Goal: Information Seeking & Learning: Learn about a topic

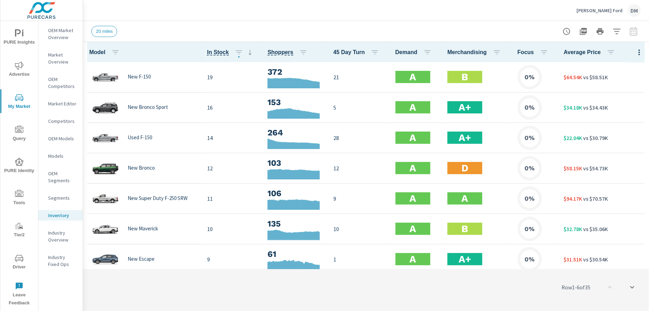
click at [577, 12] on p "Dan Cummins Ford" at bounding box center [600, 10] width 46 height 6
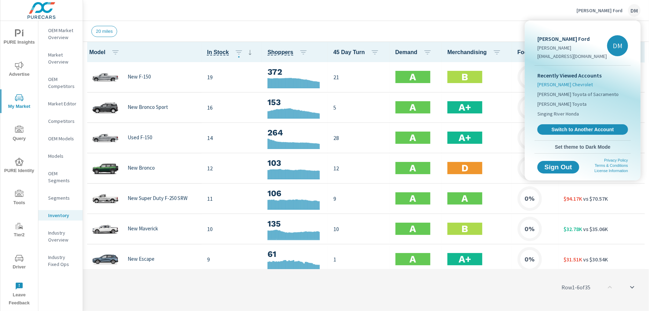
click at [569, 84] on span "Nimnicht Chevrolet" at bounding box center [565, 84] width 55 height 7
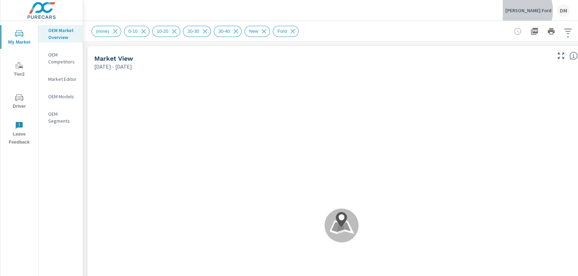
click at [533, 10] on p "[PERSON_NAME] Ford" at bounding box center [528, 10] width 46 height 6
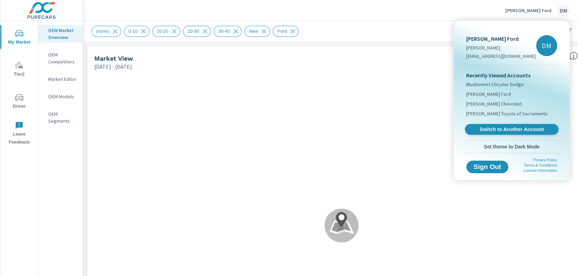
click at [497, 130] on span "Switch to Another Account" at bounding box center [511, 129] width 86 height 7
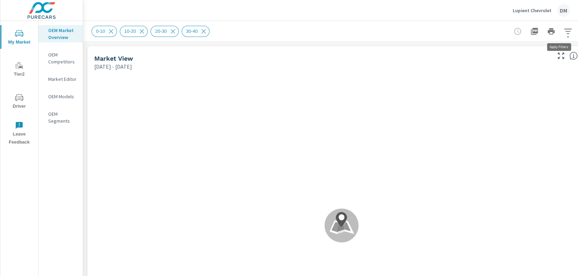
click at [566, 31] on icon "button" at bounding box center [567, 31] width 7 height 5
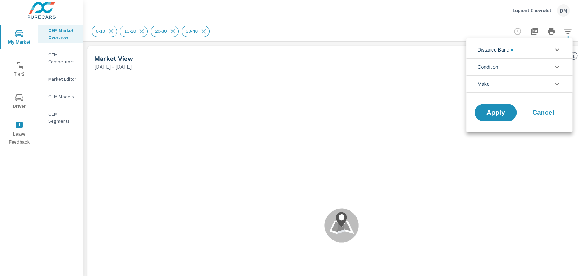
scroll to position [47, 0]
click at [531, 53] on li "Distance Band" at bounding box center [519, 49] width 106 height 17
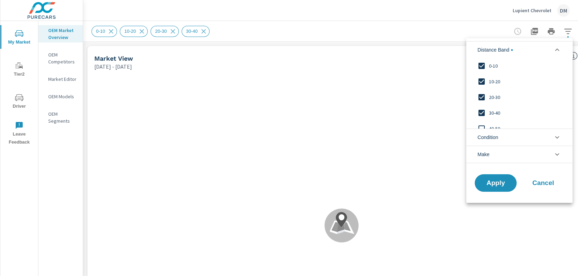
scroll to position [0, 0]
click at [482, 110] on input "filter options" at bounding box center [481, 113] width 15 height 15
click at [511, 133] on li "Condition" at bounding box center [519, 137] width 106 height 17
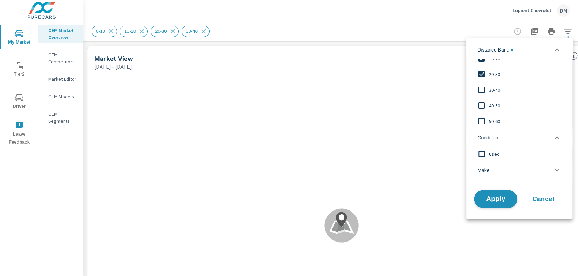
click at [496, 196] on span "Apply" at bounding box center [495, 199] width 29 height 7
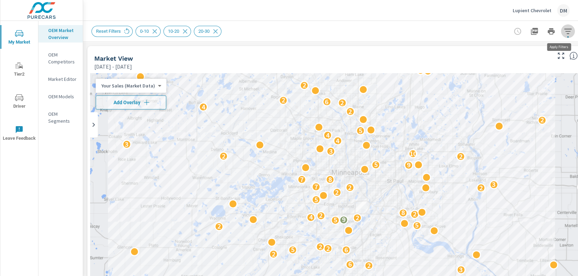
click at [564, 32] on icon "button" at bounding box center [567, 31] width 8 height 8
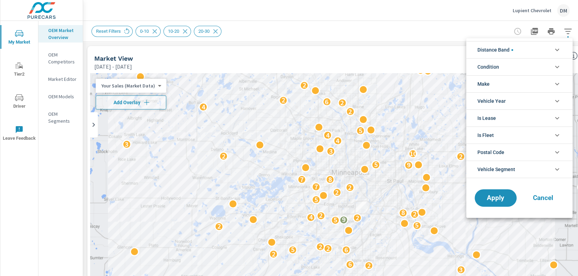
scroll to position [31, 0]
click at [553, 67] on icon "filter options" at bounding box center [556, 67] width 8 height 8
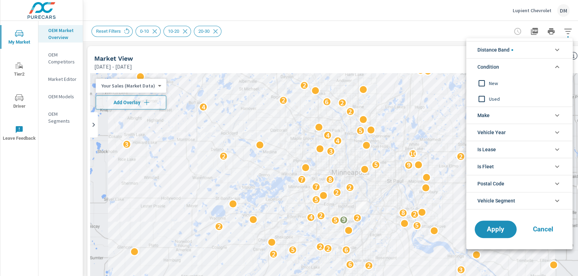
click at [480, 82] on input "filter options" at bounding box center [481, 83] width 15 height 15
click at [498, 117] on li "Make" at bounding box center [519, 115] width 106 height 17
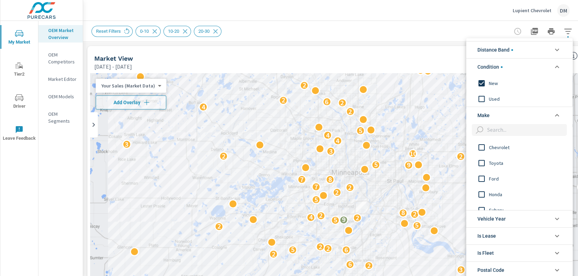
click at [482, 144] on input "filter options" at bounding box center [481, 147] width 15 height 15
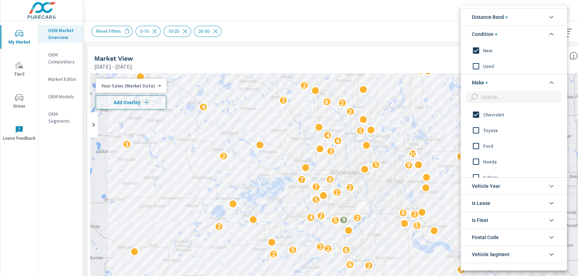
scroll to position [31, 0]
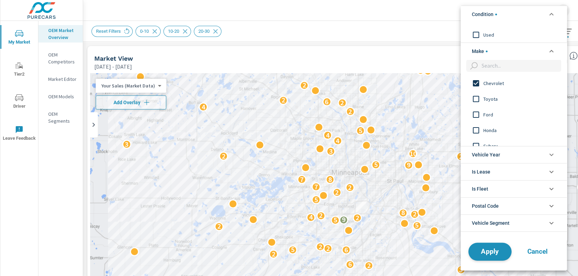
click at [499, 249] on span "Apply" at bounding box center [489, 251] width 29 height 7
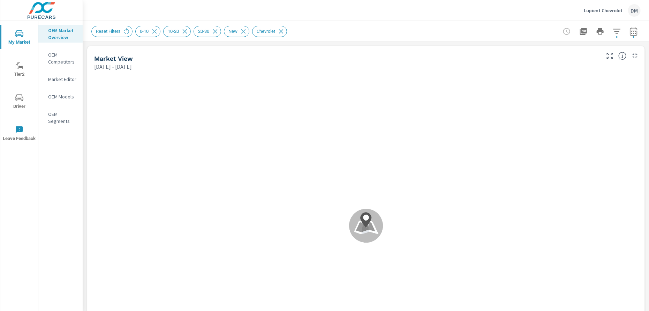
click at [577, 32] on icon "button" at bounding box center [634, 31] width 8 height 8
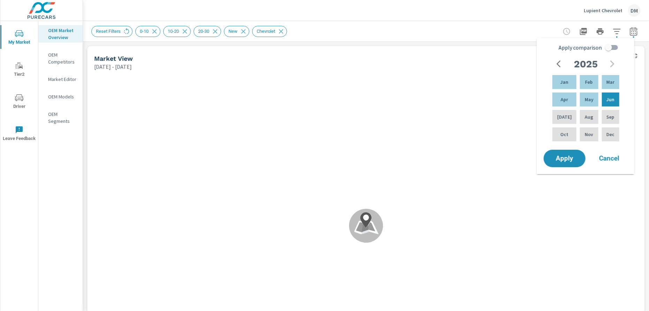
click at [559, 64] on icon "button" at bounding box center [561, 64] width 8 height 8
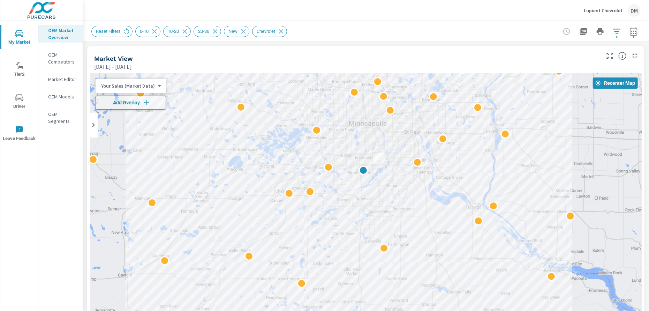
drag, startPoint x: 422, startPoint y: 135, endPoint x: 407, endPoint y: 92, distance: 45.2
click at [414, 85] on div "2" at bounding box center [366, 214] width 552 height 283
click at [149, 90] on div "Your Sales (Market Data) 0 ​" at bounding box center [131, 86] width 70 height 14
click at [153, 86] on body "My Market Tier2 Driver Leave Feedback OEM Market Overview OEM Competitors Marke…" at bounding box center [324, 155] width 649 height 311
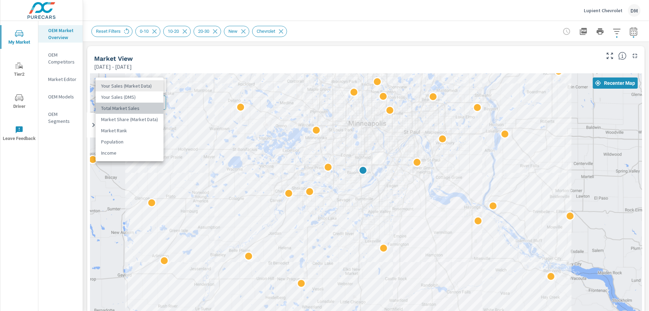
click at [144, 108] on li "Total Market Sales" at bounding box center [130, 108] width 68 height 11
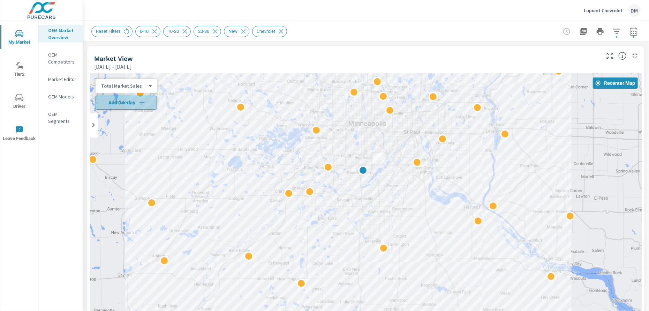
click at [142, 103] on icon "button" at bounding box center [141, 102] width 5 height 5
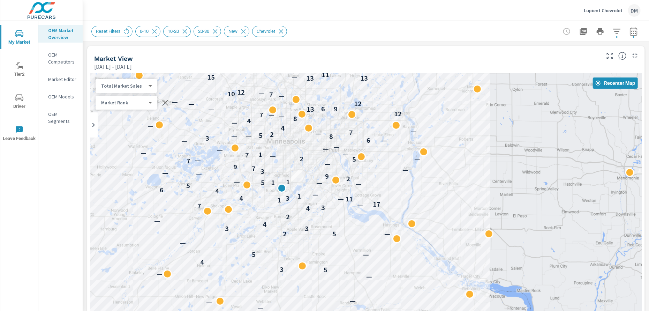
drag, startPoint x: 447, startPoint y: 185, endPoint x: 368, endPoint y: 203, distance: 80.9
click at [368, 203] on div "2 — 7 — — — — — 5 3 4 5 — — — 2 5 3 3 4 — 2 4 3 7 — 17 1 11 — 4 3 1 — 4 6 5 5 —…" at bounding box center [366, 214] width 552 height 283
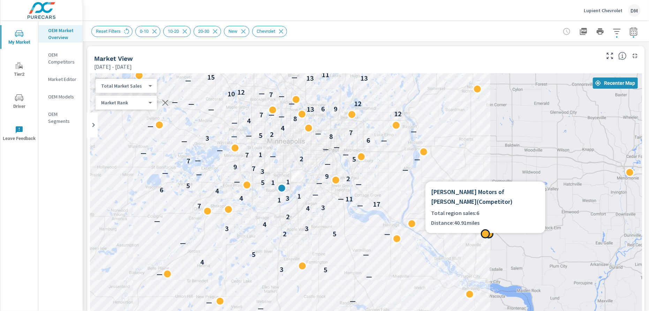
click at [455, 206] on div "← Move left → Move right ↑ Move up ↓ Move down + Zoom in - Zoom out Home Jump l…" at bounding box center [366, 225] width 552 height 305
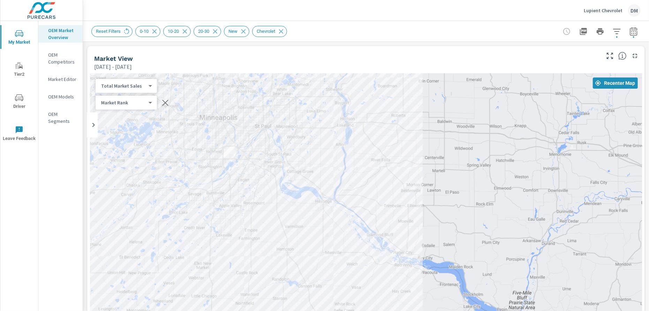
drag, startPoint x: 491, startPoint y: 217, endPoint x: 440, endPoint y: 202, distance: 53.2
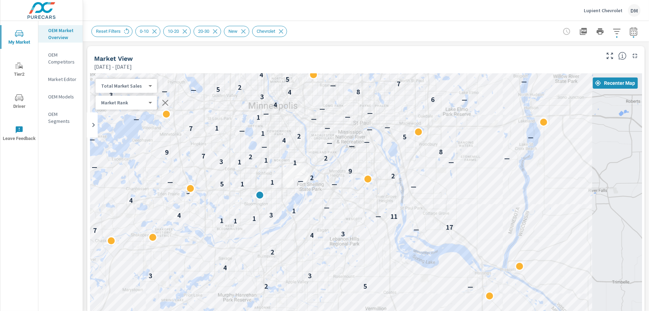
drag, startPoint x: 331, startPoint y: 196, endPoint x: 558, endPoint y: 225, distance: 228.6
click at [558, 225] on div "— 7 — — — — — — — 5 3 4 5 — — — 2 5 3 3 4 — 2 4 3 7 — 17 1 1 1 11 — 4 3 1 — 4 6…" at bounding box center [366, 214] width 552 height 283
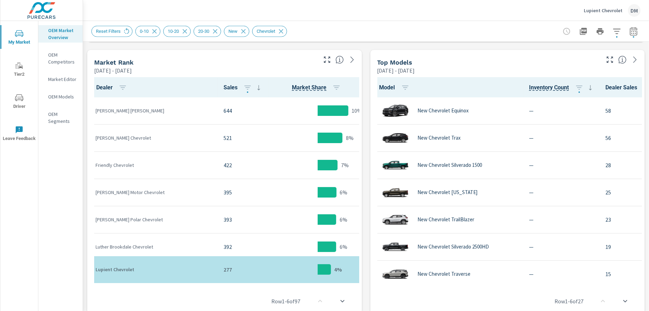
scroll to position [341, 0]
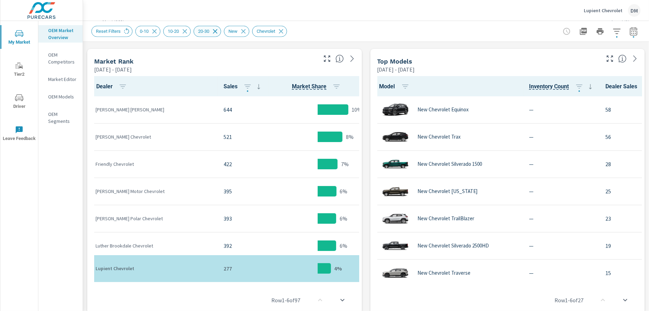
click at [214, 32] on icon at bounding box center [215, 31] width 5 height 5
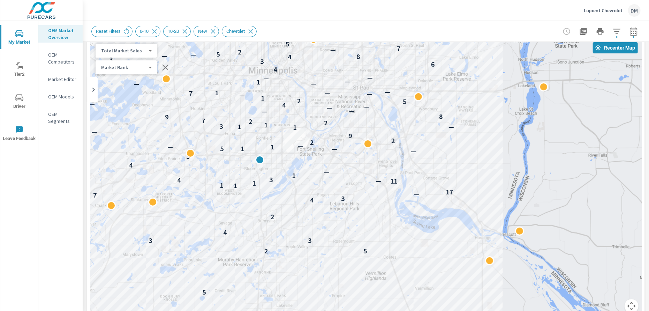
scroll to position [33, 0]
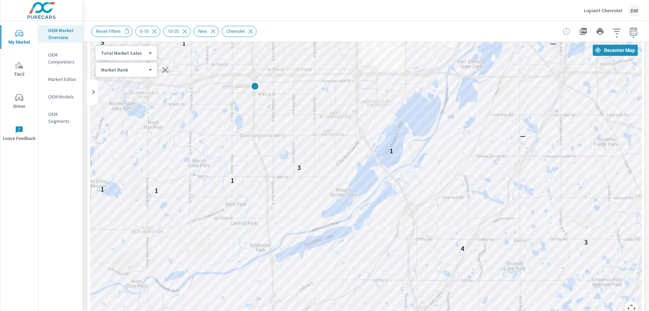
drag, startPoint x: 241, startPoint y: 189, endPoint x: 341, endPoint y: 65, distance: 159.9
click at [341, 65] on div "3 4 2 4 3 — 1 1 1 11 — 3 1 — — — 1 5 1 — 2 2 9 1 1 3 1 2 2 7 — — — — 4 5 2 1 — …" at bounding box center [366, 181] width 552 height 283
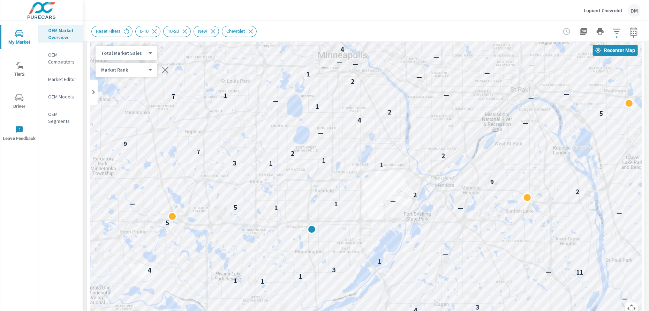
drag, startPoint x: 459, startPoint y: 162, endPoint x: 482, endPoint y: 278, distance: 118.7
click at [483, 276] on div "3 5 2 5 3 3 4 2 4 3 7 — 17 1 1 1 11 — 4 3 1 — 4 5 5 — — 1 5 1 — — 2 2 9 — 1 — 1…" at bounding box center [366, 181] width 552 height 283
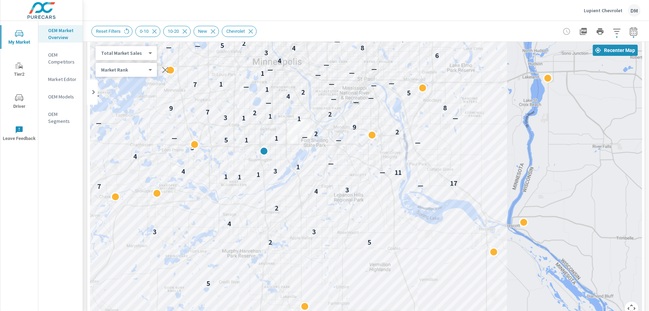
drag, startPoint x: 468, startPoint y: 127, endPoint x: 400, endPoint y: 130, distance: 67.8
click at [400, 130] on div "— — 5 3 5 2 5 3 3 4 2 4 3 7 — 17 1 1 1 11 — 4 3 1 — 4 5 5 — — 1 5 1 — — 2 2 9 —…" at bounding box center [366, 181] width 552 height 283
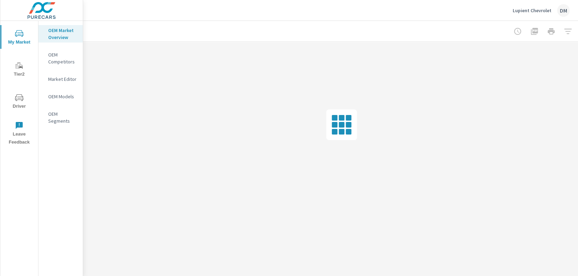
click at [523, 10] on p "Lupient Chevrolet" at bounding box center [531, 10] width 39 height 6
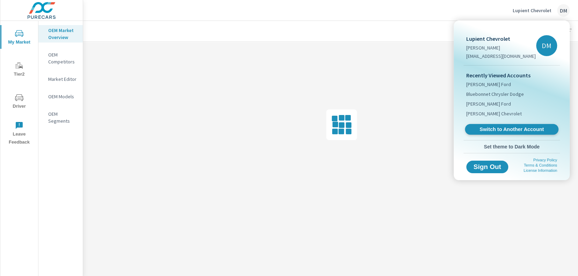
click at [499, 129] on span "Switch to Another Account" at bounding box center [511, 129] width 86 height 7
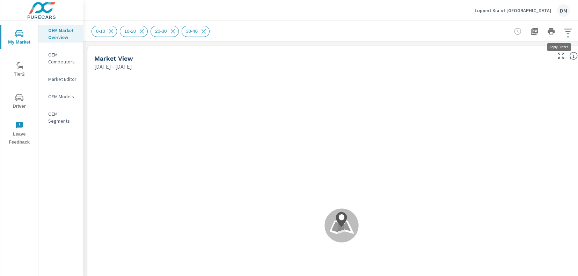
click at [567, 34] on icon "button" at bounding box center [567, 31] width 8 height 8
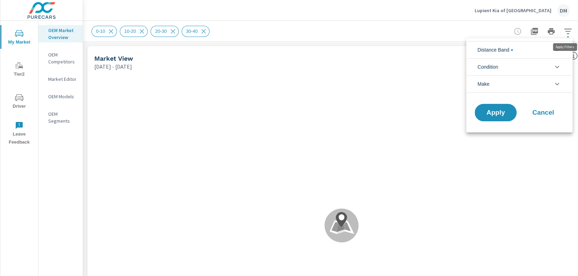
scroll to position [47, 0]
click at [546, 50] on li "Distance Band" at bounding box center [519, 49] width 106 height 17
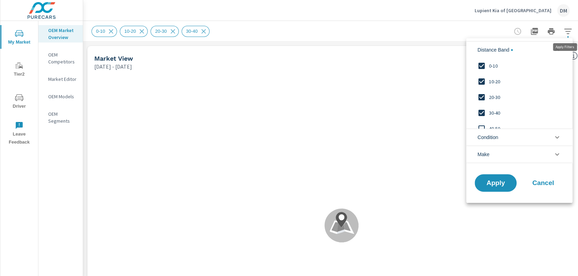
scroll to position [0, 0]
click at [480, 111] on input "filter options" at bounding box center [481, 113] width 15 height 15
click at [487, 135] on span "Condition" at bounding box center [487, 137] width 21 height 17
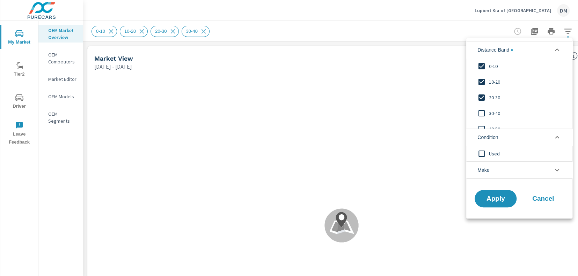
drag, startPoint x: 484, startPoint y: 166, endPoint x: 356, endPoint y: 3, distance: 208.3
click at [485, 167] on span "Make" at bounding box center [483, 170] width 12 height 17
click at [542, 169] on li "Make" at bounding box center [519, 170] width 106 height 17
click at [493, 203] on button "Apply" at bounding box center [495, 198] width 42 height 17
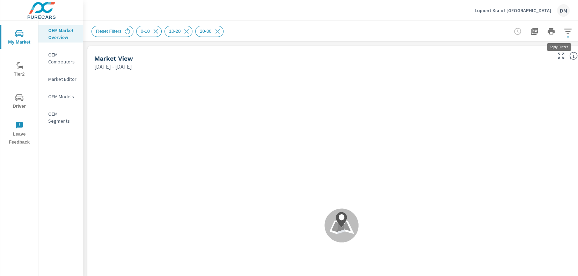
click at [570, 32] on icon "button" at bounding box center [567, 31] width 8 height 8
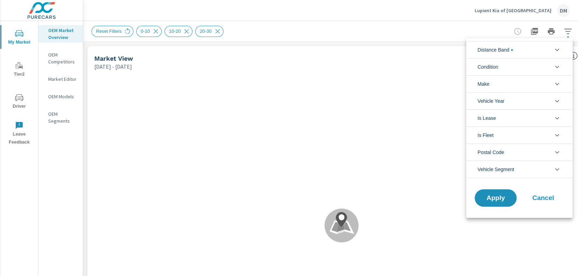
scroll to position [31, 0]
click at [548, 68] on li "Condition" at bounding box center [519, 66] width 106 height 17
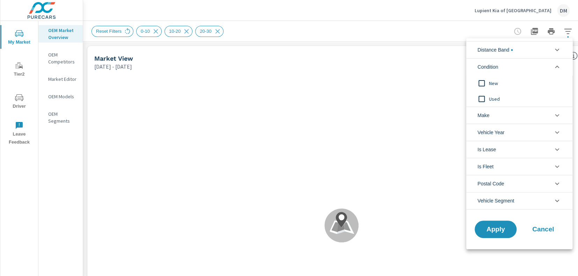
click at [480, 83] on input "filter options" at bounding box center [481, 83] width 15 height 15
click at [489, 114] on span "Make" at bounding box center [483, 115] width 12 height 17
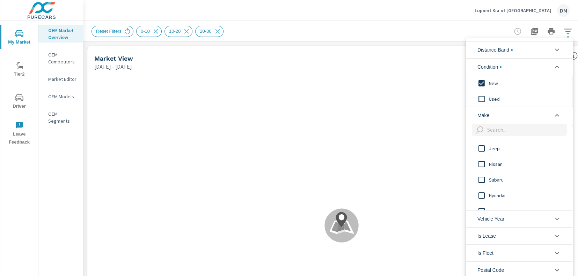
scroll to position [24, 0]
click at [481, 185] on div "Ford Chevrolet Toyota Honda Kia Jeep Nissan Subaru" at bounding box center [518, 175] width 105 height 71
click at [481, 187] on div "Ford Chevrolet Toyota Honda Kia Jeep Nissan Subaru" at bounding box center [518, 175] width 105 height 71
click at [481, 186] on div "Ford Chevrolet Toyota Honda Kia Jeep Nissan Subaru" at bounding box center [518, 175] width 105 height 71
click at [315, 10] on div at bounding box center [289, 138] width 578 height 276
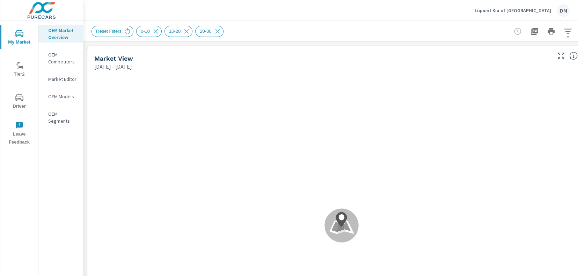
scroll to position [0, 0]
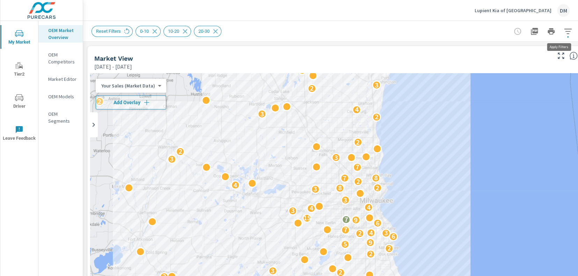
click at [566, 30] on icon "button" at bounding box center [567, 31] width 8 height 8
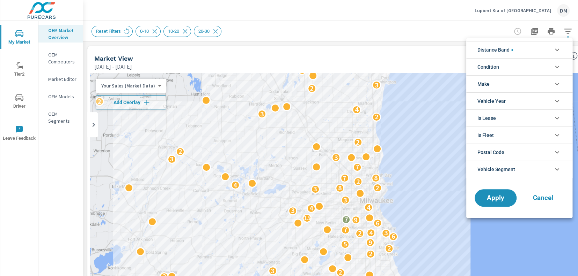
scroll to position [31, 0]
click at [556, 67] on icon "filter options" at bounding box center [556, 67] width 8 height 8
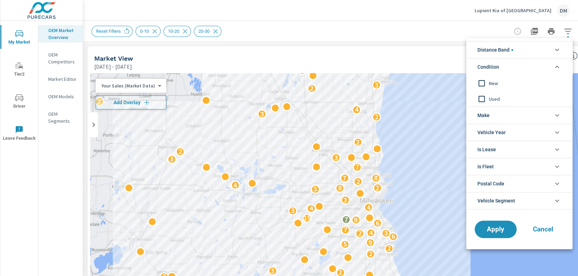
click at [478, 81] on input "filter options" at bounding box center [481, 83] width 15 height 15
click at [501, 116] on li "Make" at bounding box center [519, 115] width 106 height 17
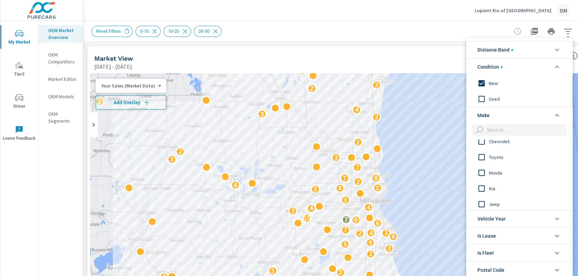
scroll to position [26, 0]
click at [481, 184] on input "filter options" at bounding box center [481, 184] width 15 height 15
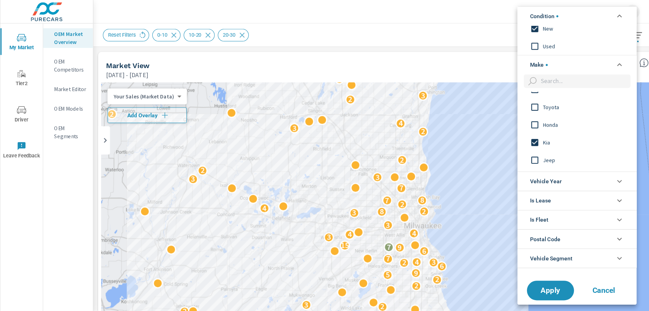
scroll to position [31, 0]
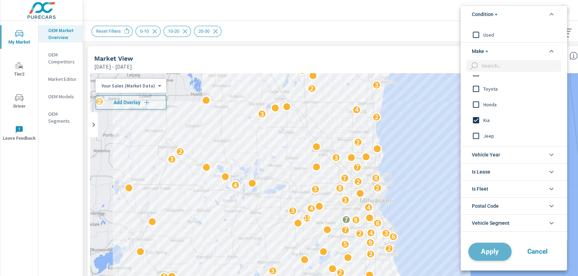
click at [490, 253] on span "Apply" at bounding box center [489, 251] width 29 height 7
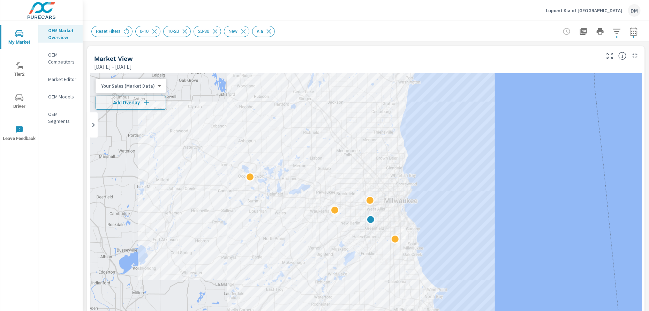
click at [157, 89] on body "My Market Tier2 Driver Leave Feedback OEM Market Overview OEM Competitors Marke…" at bounding box center [324, 155] width 649 height 311
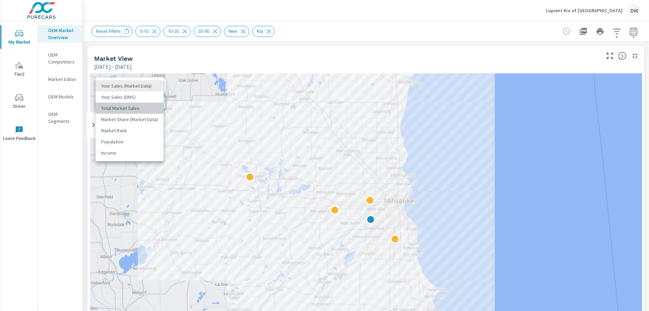
click at [149, 108] on li "Total Market Sales" at bounding box center [130, 108] width 68 height 11
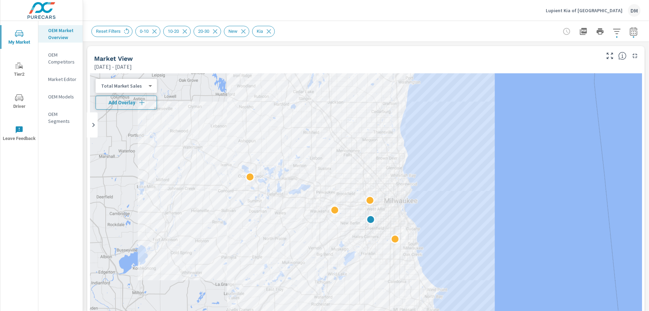
click at [147, 106] on button "Add Overlay" at bounding box center [126, 103] width 61 height 14
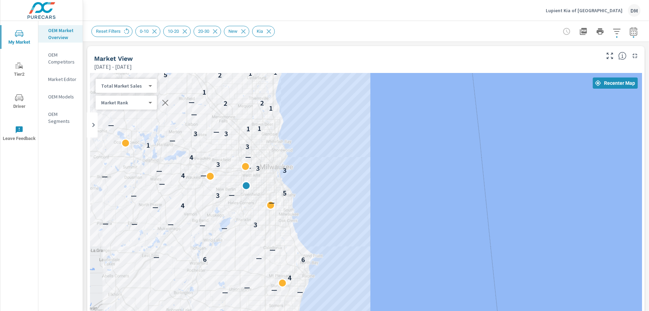
drag, startPoint x: 463, startPoint y: 181, endPoint x: 329, endPoint y: 143, distance: 139.3
click at [329, 143] on div "— — 5 — — — — — 4 6 6 — — — — — 3 — — — — 4 — 3 — — 5 — — — 4 — — 3 3 — 3 4 — 3…" at bounding box center [366, 214] width 552 height 283
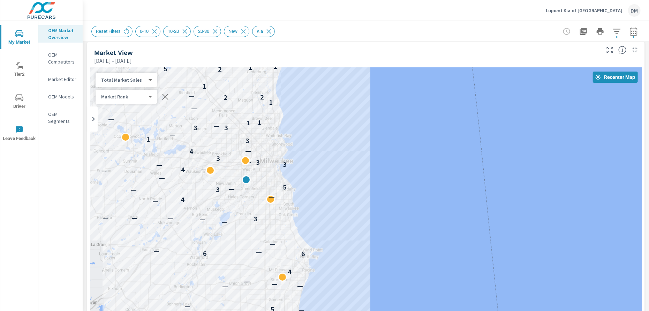
scroll to position [13, 0]
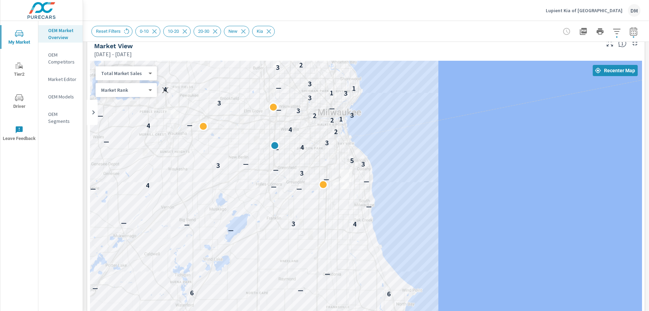
drag, startPoint x: 327, startPoint y: 200, endPoint x: 509, endPoint y: 214, distance: 183.0
click at [510, 214] on div "— — 5 — — — — — 4 — 3 6 6 — — — — — 4 3 — — — — — 4 — — 3 — 3 3 — 5 — 4 3 — 2 4…" at bounding box center [366, 202] width 552 height 283
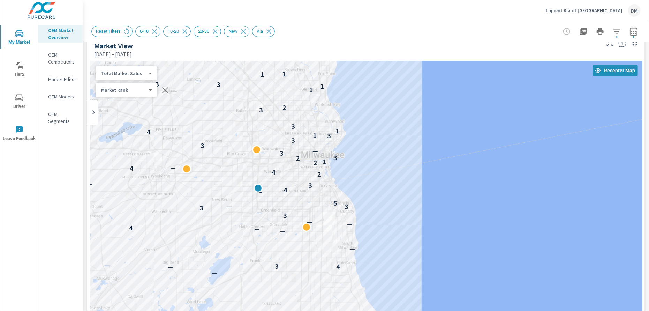
drag, startPoint x: 492, startPoint y: 213, endPoint x: 481, endPoint y: 256, distance: 44.2
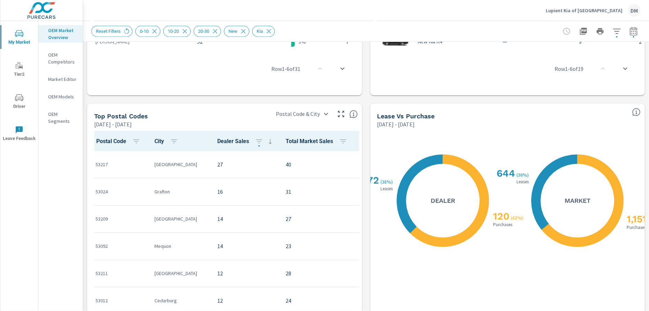
scroll to position [573, 0]
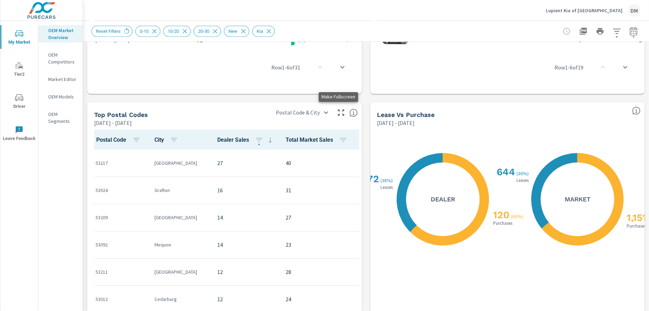
click at [338, 110] on icon "button" at bounding box center [341, 113] width 8 height 8
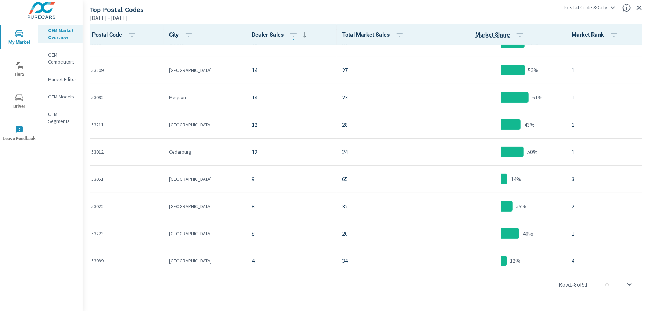
scroll to position [90, 0]
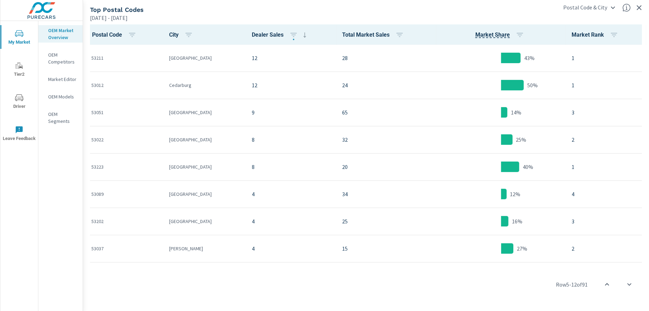
scroll to position [169, 0]
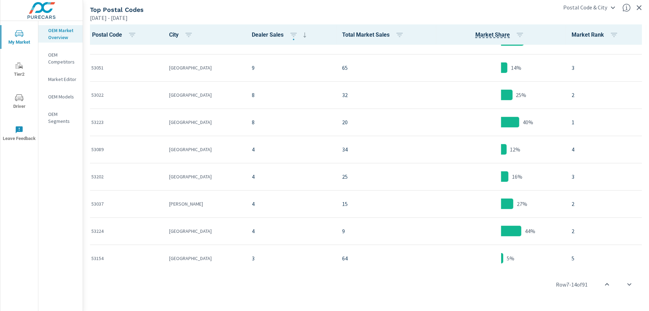
scroll to position [150, 0]
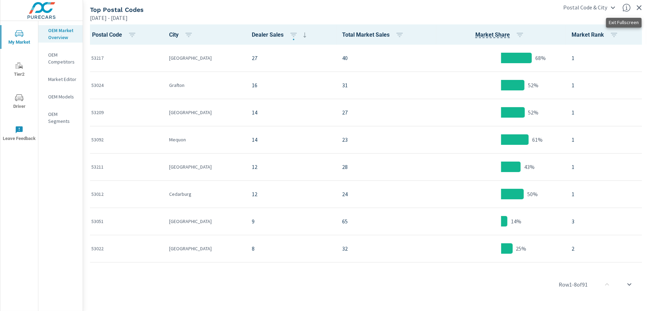
click at [577, 7] on icon "button" at bounding box center [639, 7] width 5 height 5
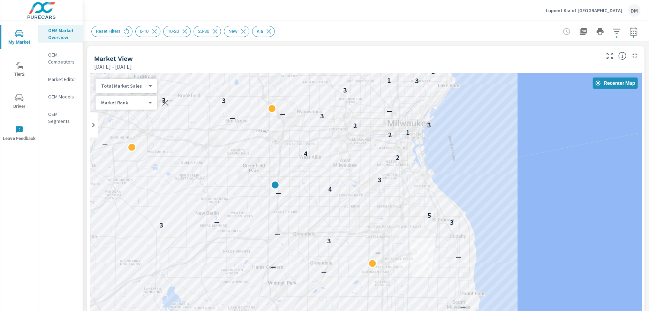
drag, startPoint x: 333, startPoint y: 217, endPoint x: 448, endPoint y: 220, distance: 115.5
click at [448, 220] on div "3" at bounding box center [451, 222] width 9 height 9
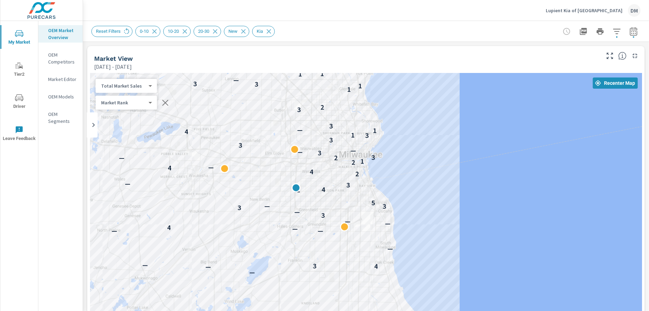
drag, startPoint x: 542, startPoint y: 209, endPoint x: 426, endPoint y: 207, distance: 115.5
click at [426, 207] on div "— — 5 — — — — — 4 — 3 6 6 — — — — — 4 3 — — — — — — — 4 — — 3 — 3 — 3 — 5 — 4 3…" at bounding box center [366, 214] width 552 height 283
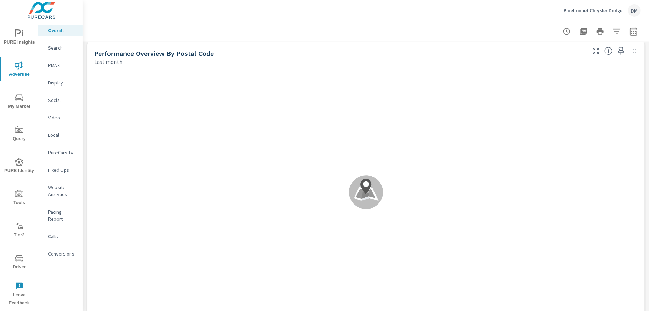
scroll to position [245, 0]
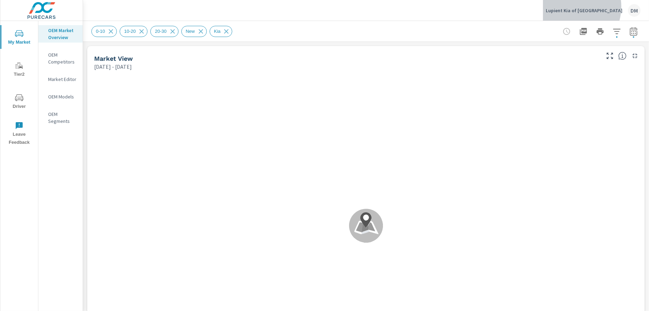
click at [594, 7] on div "Lupient Kia of Milwaukee DM" at bounding box center [593, 10] width 95 height 13
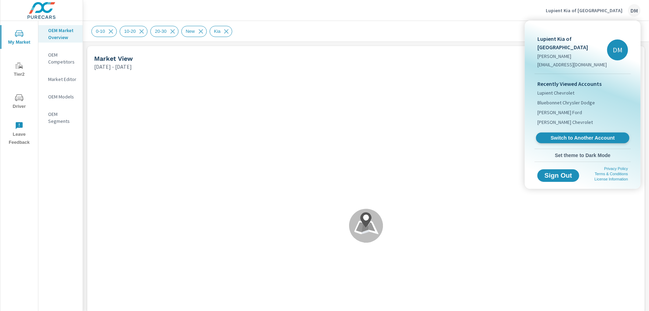
click at [576, 135] on span "Switch to Another Account" at bounding box center [583, 138] width 86 height 7
